Goal: Task Accomplishment & Management: Complete application form

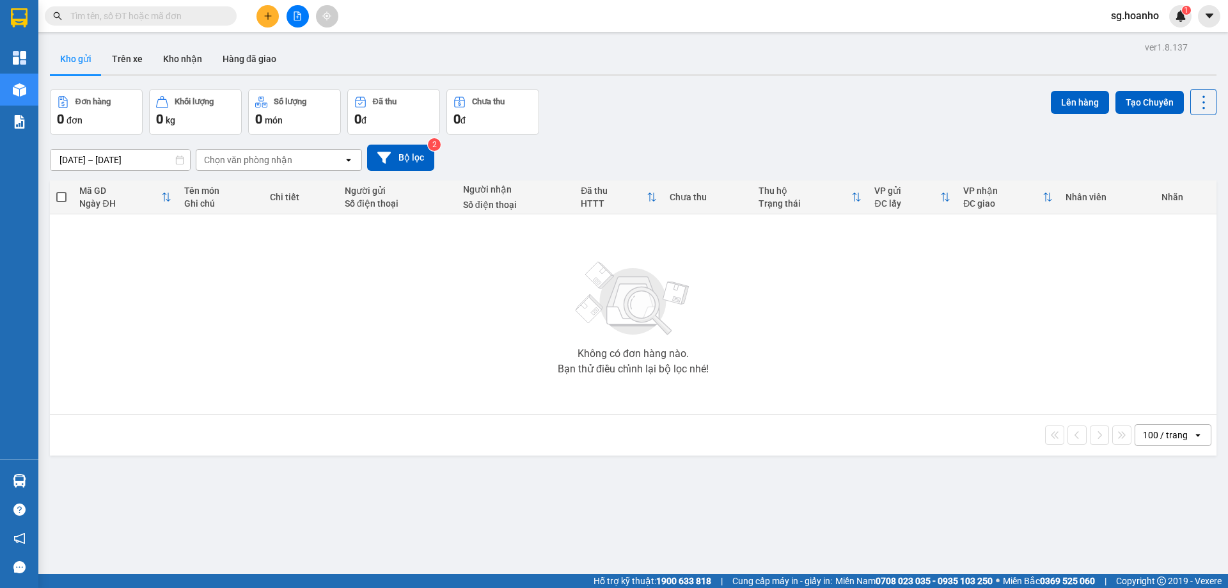
click at [269, 20] on icon "plus" at bounding box center [267, 16] width 9 height 9
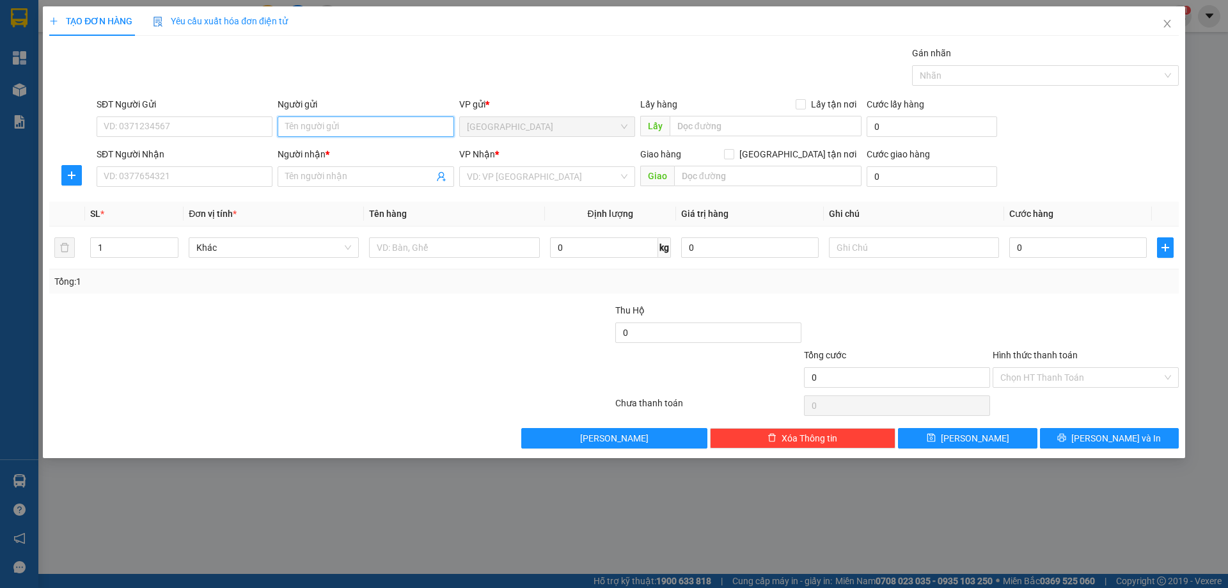
click at [361, 126] on input "Người gửi" at bounding box center [366, 126] width 176 height 20
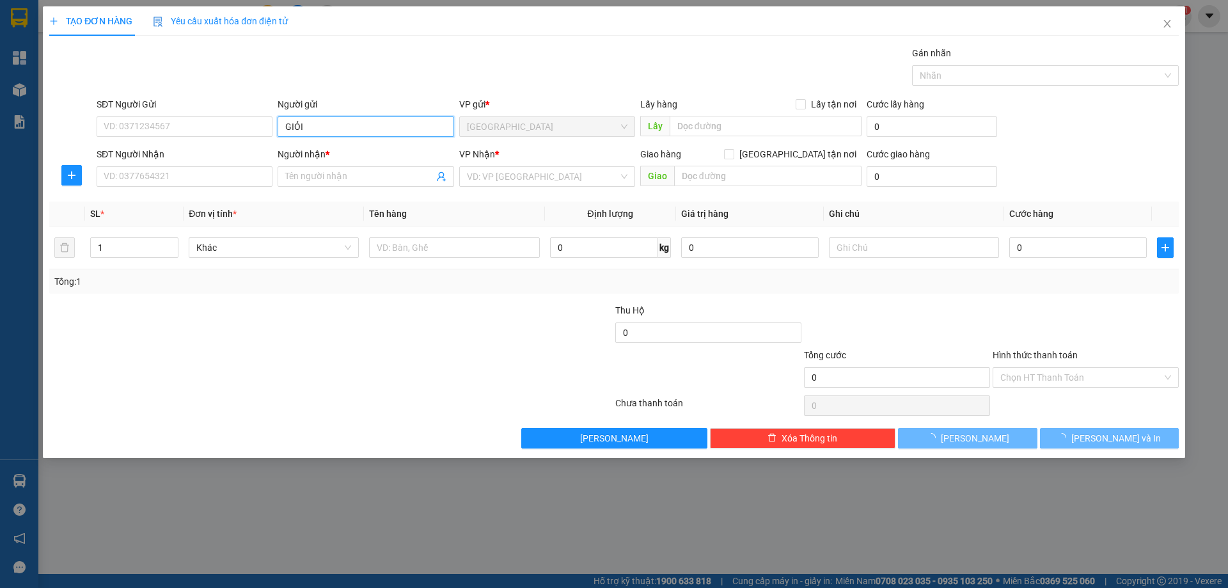
type input "GIỎI"
click at [369, 74] on div "Gán nhãn Nhãn" at bounding box center [637, 68] width 1087 height 45
click at [304, 172] on input "Người nhận *" at bounding box center [359, 176] width 148 height 14
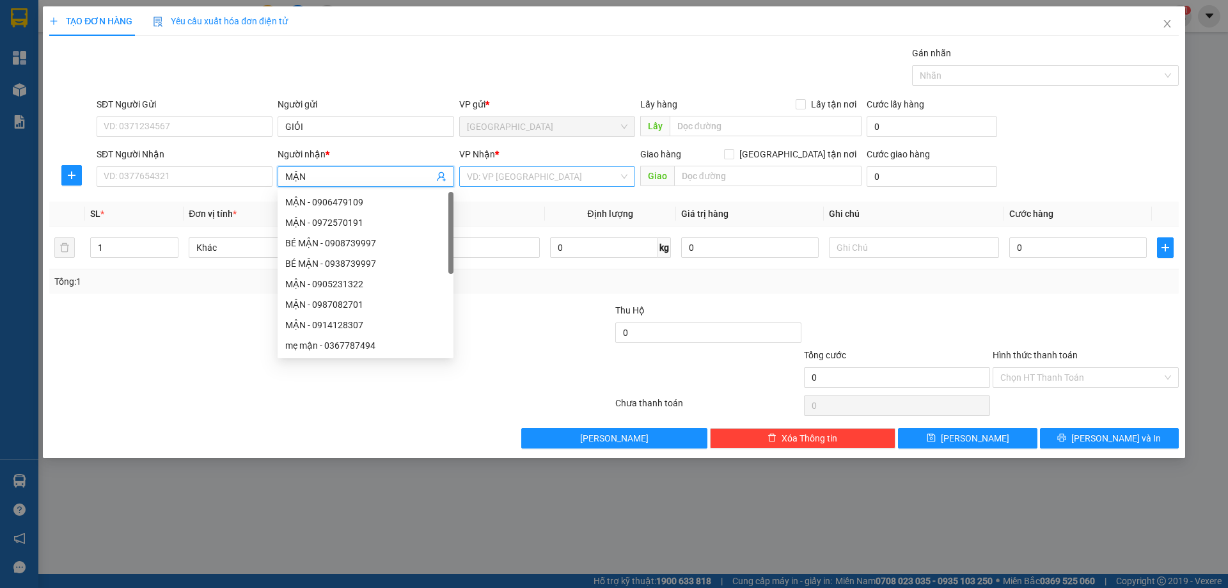
type input "MẬN"
click at [499, 182] on input "search" at bounding box center [543, 176] width 152 height 19
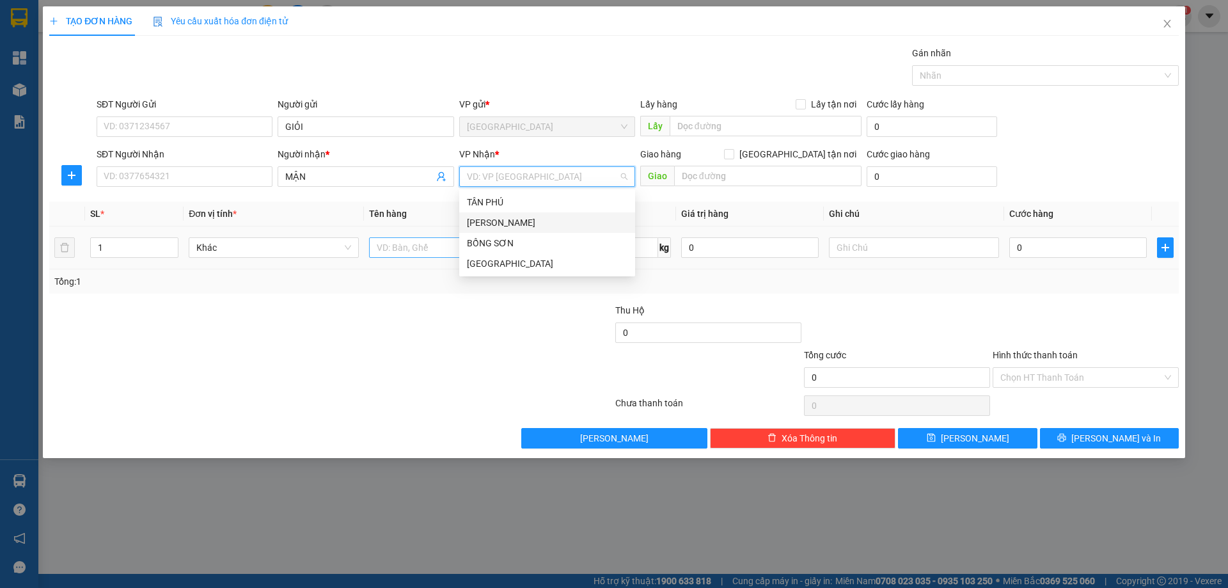
drag, startPoint x: 499, startPoint y: 225, endPoint x: 445, endPoint y: 240, distance: 55.9
click at [494, 230] on div "[PERSON_NAME]" at bounding box center [547, 222] width 176 height 20
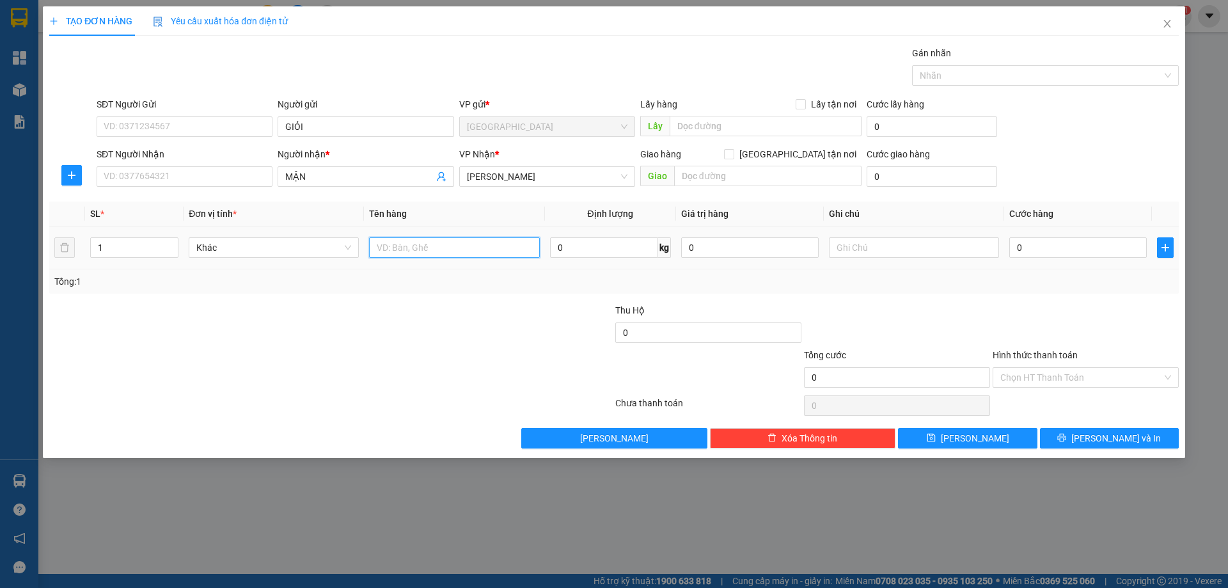
click at [428, 244] on input "text" at bounding box center [454, 247] width 170 height 20
type input "T GIẤY"
drag, startPoint x: 900, startPoint y: 243, endPoint x: 981, endPoint y: 326, distance: 115.3
click at [901, 244] on input "text" at bounding box center [914, 247] width 170 height 20
type input "C"
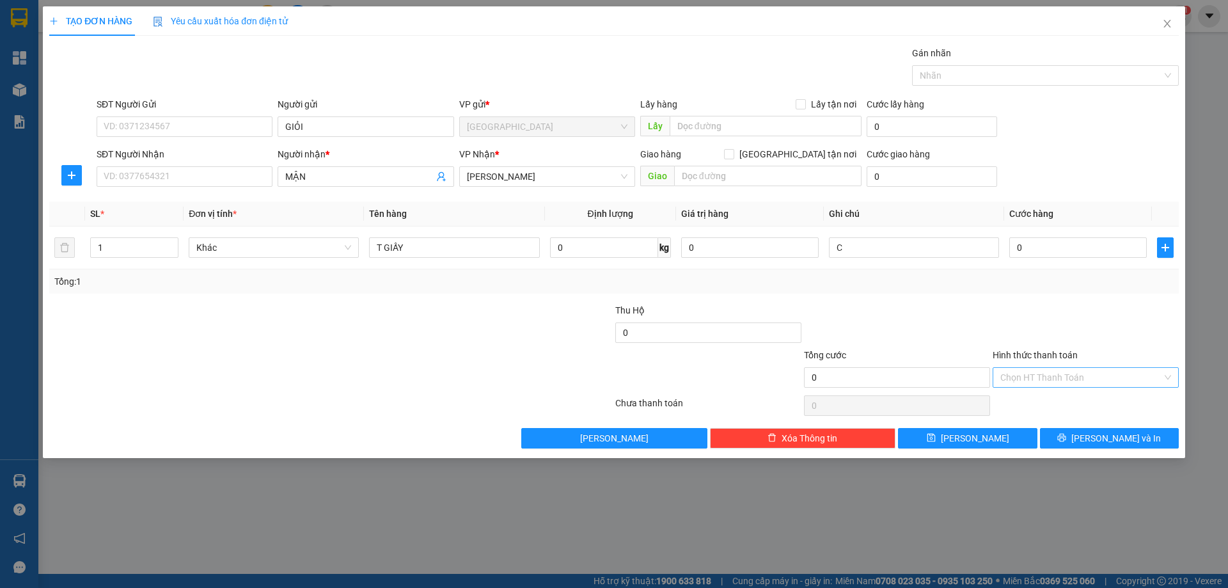
drag, startPoint x: 1081, startPoint y: 376, endPoint x: 1077, endPoint y: 382, distance: 7.3
click at [1078, 380] on input "Hình thức thanh toán" at bounding box center [1081, 377] width 162 height 19
drag, startPoint x: 1058, startPoint y: 425, endPoint x: 1067, endPoint y: 440, distance: 17.8
click at [1060, 427] on div "Miễn phí" at bounding box center [1085, 423] width 171 height 14
click at [1068, 443] on button "[PERSON_NAME] và In" at bounding box center [1109, 438] width 139 height 20
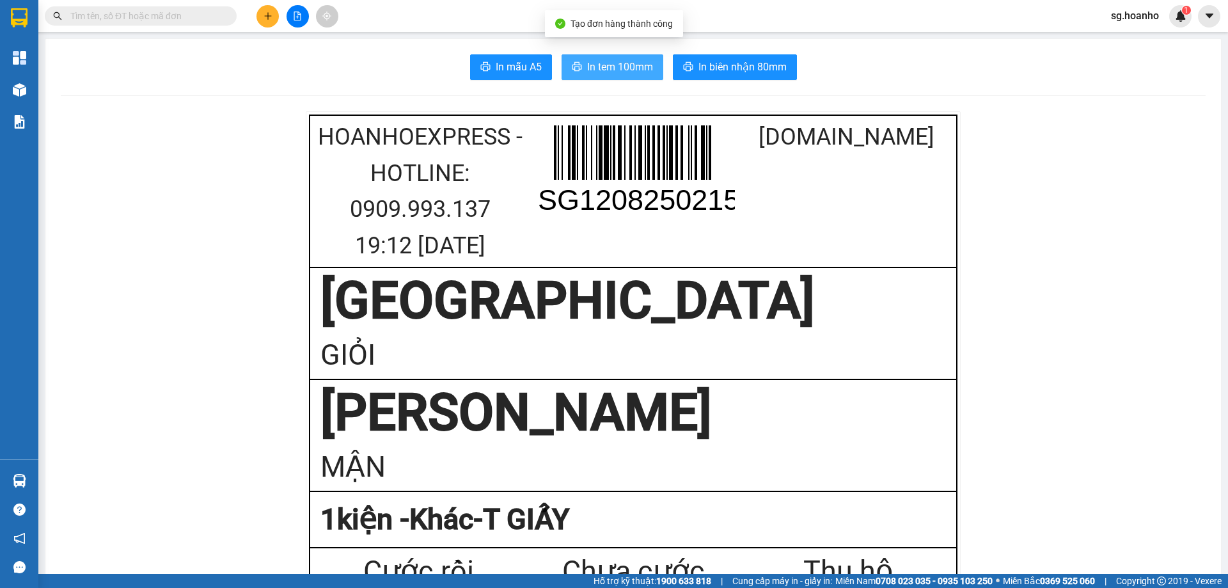
click at [603, 70] on span "In tem 100mm" at bounding box center [620, 67] width 66 height 16
